Goal: Task Accomplishment & Management: Use online tool/utility

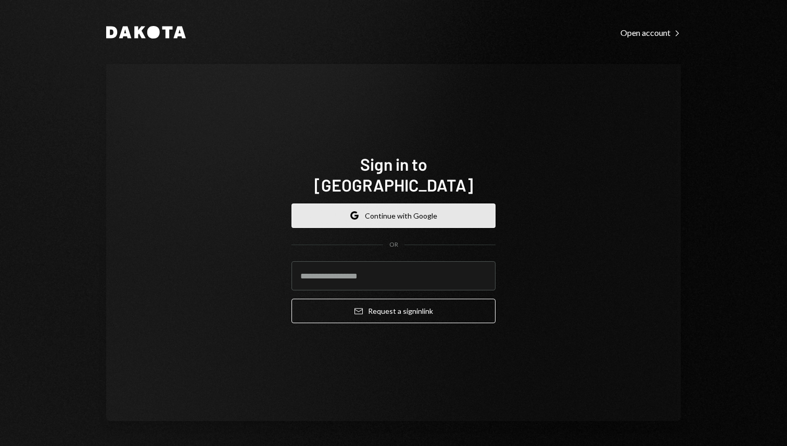
click at [394, 207] on button "Google Continue with Google" at bounding box center [394, 216] width 204 height 24
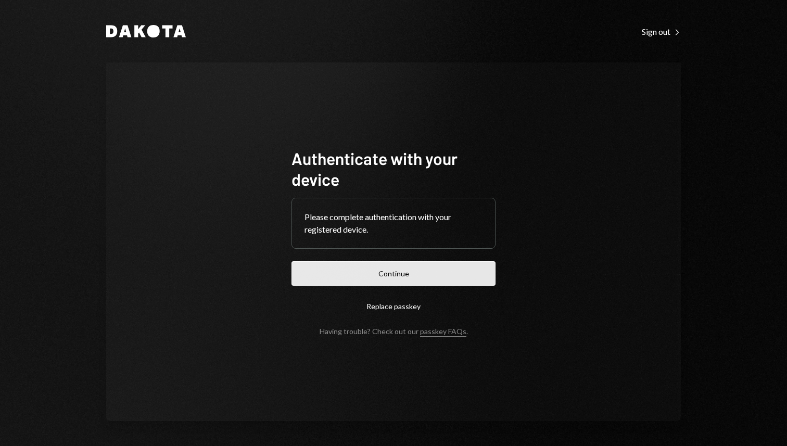
click at [369, 276] on button "Continue" at bounding box center [394, 273] width 204 height 24
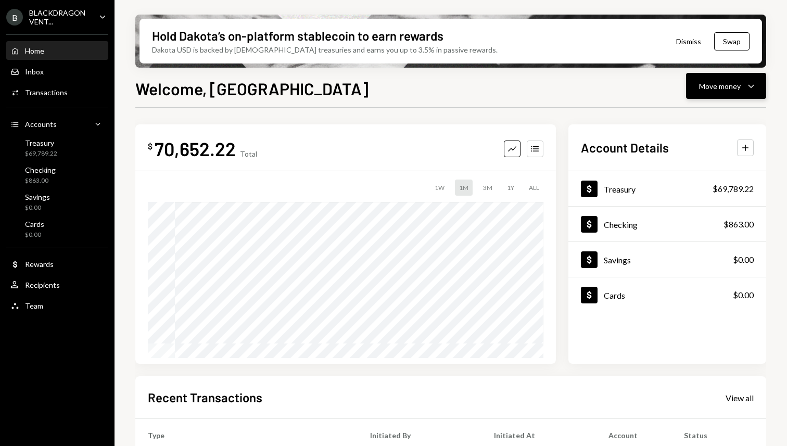
click at [730, 83] on div "Move money" at bounding box center [720, 86] width 42 height 11
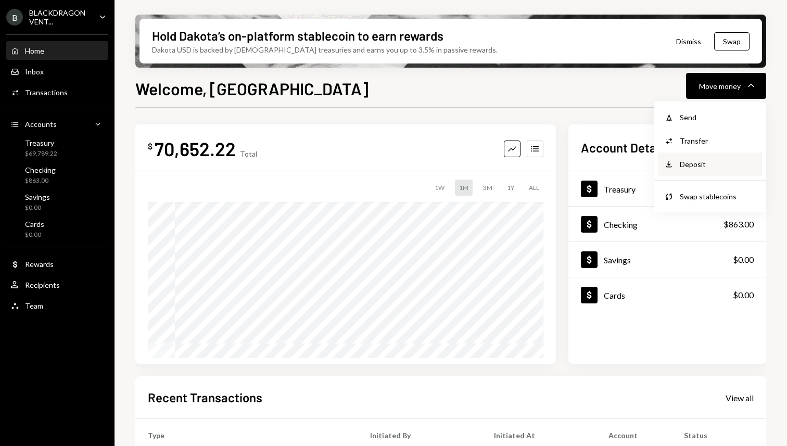
click at [699, 160] on div "Deposit" at bounding box center [718, 164] width 76 height 11
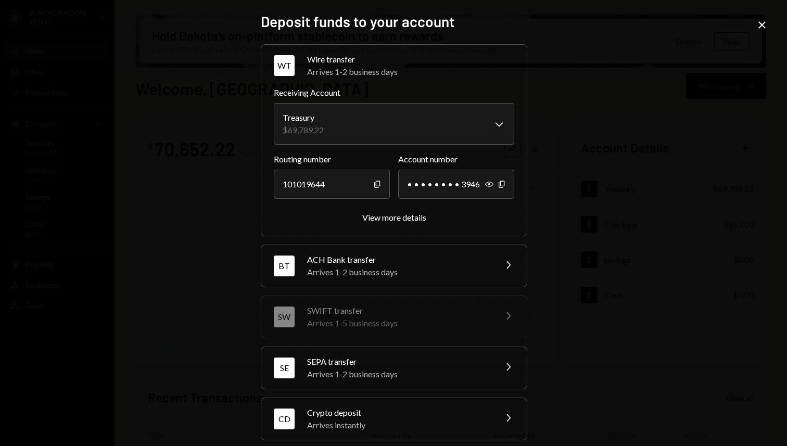
scroll to position [11, 0]
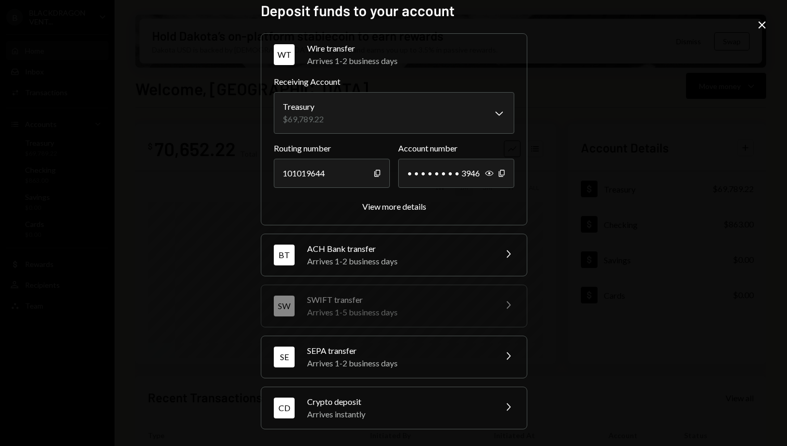
click at [352, 406] on div "Crypto deposit" at bounding box center [398, 402] width 182 height 12
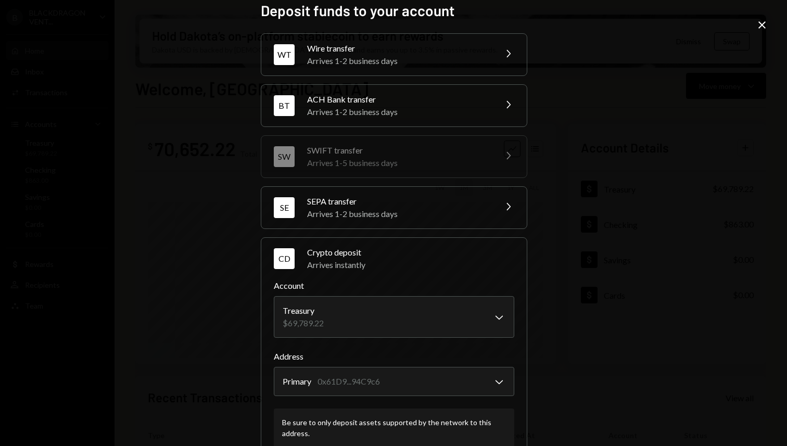
scroll to position [77, 0]
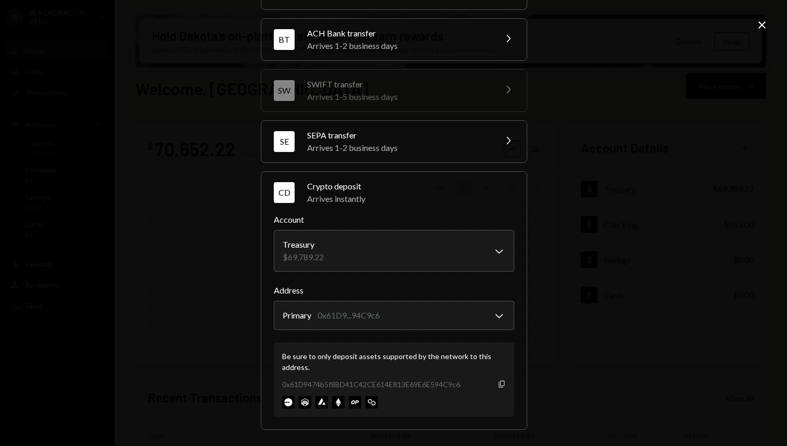
click at [498, 381] on icon "Copy" at bounding box center [502, 384] width 8 height 8
click at [499, 380] on icon "Copy" at bounding box center [502, 384] width 8 height 8
click at [198, 105] on div "**********" at bounding box center [393, 223] width 787 height 446
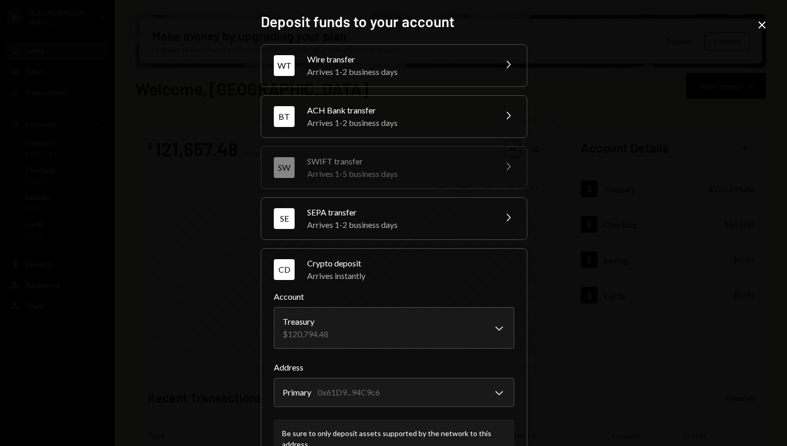
click at [764, 28] on icon "Close" at bounding box center [762, 25] width 12 height 12
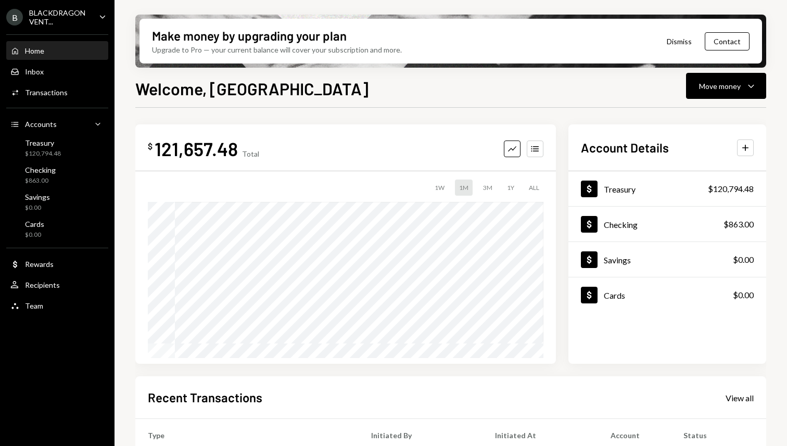
click at [262, 106] on div "Welcome, Illia Move money Caret Down $ 121,657.48 Total Graph Accounts 1W 1M 3M…" at bounding box center [450, 292] width 631 height 432
